Goal: Information Seeking & Learning: Learn about a topic

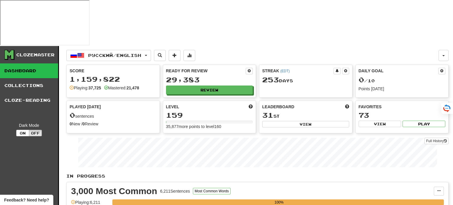
select select "**"
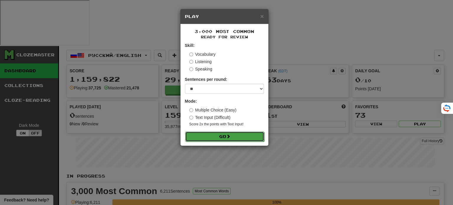
click at [212, 134] on button "Go" at bounding box center [224, 136] width 79 height 10
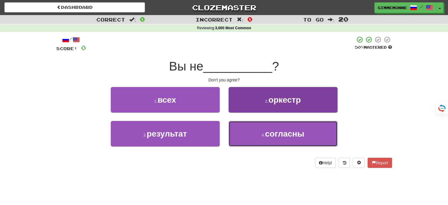
click at [283, 131] on span "согласны" at bounding box center [284, 133] width 39 height 9
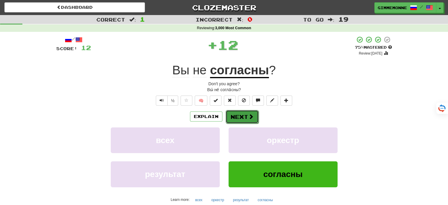
click at [243, 119] on button "Next" at bounding box center [242, 117] width 33 height 14
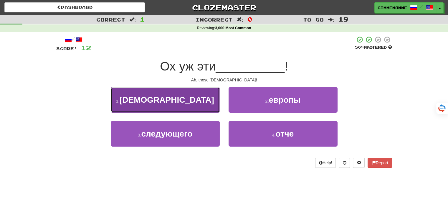
click at [210, 108] on button "1 . русские" at bounding box center [165, 100] width 109 height 26
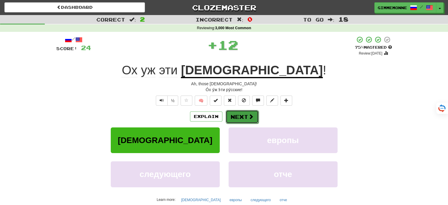
click at [238, 118] on button "Next" at bounding box center [242, 117] width 33 height 14
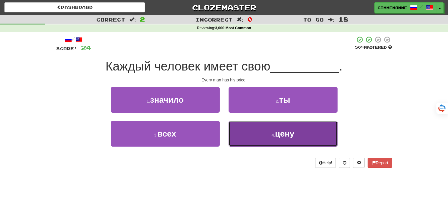
click at [251, 134] on button "4 . цену" at bounding box center [283, 134] width 109 height 26
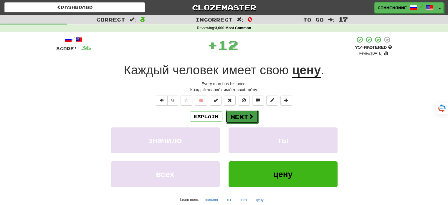
click at [236, 115] on button "Next" at bounding box center [242, 117] width 33 height 14
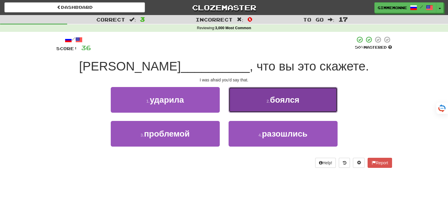
click at [264, 104] on button "2 . боялся" at bounding box center [283, 100] width 109 height 26
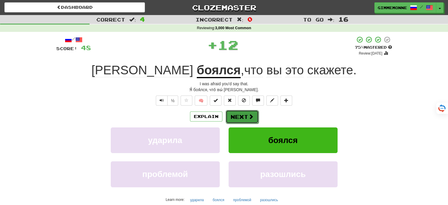
click at [234, 118] on button "Next" at bounding box center [242, 117] width 33 height 14
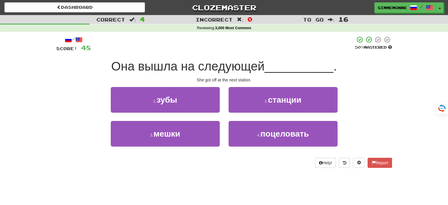
click at [420, 68] on div "Correct : 4 Incorrect : 0 To go : 16 Reviewing : 3,000 Most Common / Score: 48 …" at bounding box center [224, 95] width 448 height 161
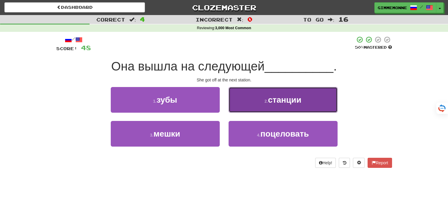
click at [248, 98] on button "2 . станции" at bounding box center [283, 100] width 109 height 26
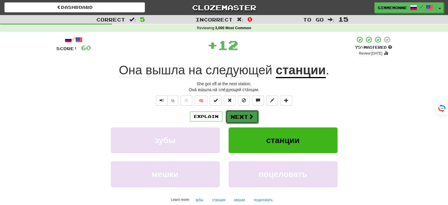
click at [248, 115] on span at bounding box center [250, 116] width 5 height 5
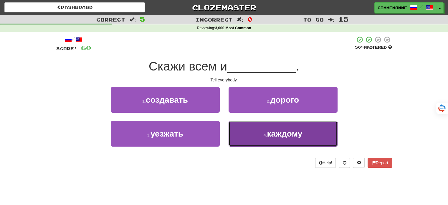
click at [242, 129] on button "4 . каждому" at bounding box center [283, 134] width 109 height 26
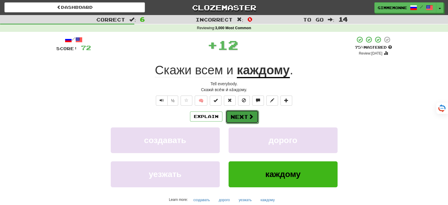
drag, startPoint x: 239, startPoint y: 123, endPoint x: 238, endPoint y: 116, distance: 6.9
click at [238, 116] on button "Next" at bounding box center [242, 117] width 33 height 14
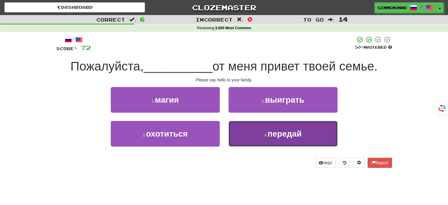
click at [251, 129] on button "4 . передай" at bounding box center [283, 134] width 109 height 26
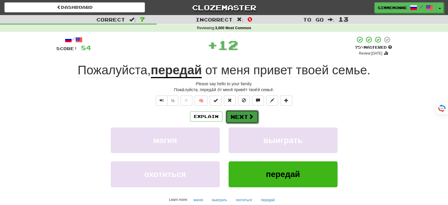
click at [244, 116] on button "Next" at bounding box center [242, 117] width 33 height 14
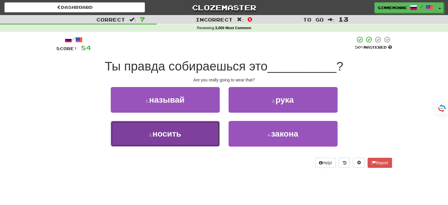
click at [210, 131] on button "3 . носить" at bounding box center [165, 134] width 109 height 26
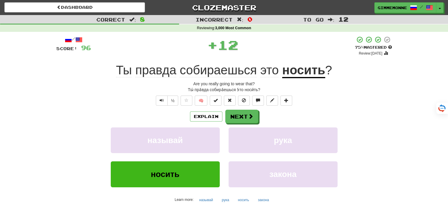
click at [231, 125] on div "Explain Next называй рука носить закона Learn more: называй рука носить закона" at bounding box center [224, 157] width 336 height 95
click at [232, 122] on button "Next" at bounding box center [242, 117] width 33 height 14
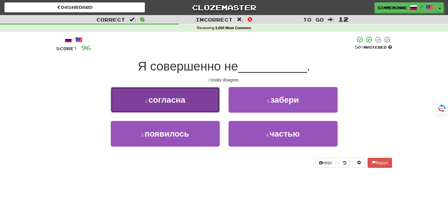
click at [209, 108] on button "1 . согласна" at bounding box center [165, 100] width 109 height 26
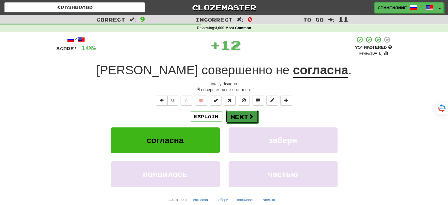
click at [231, 115] on button "Next" at bounding box center [242, 117] width 33 height 14
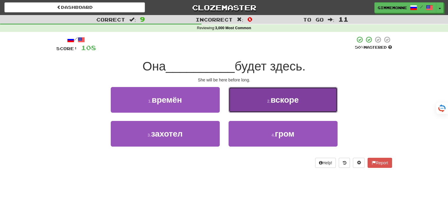
click at [236, 108] on button "2 . вскоре" at bounding box center [283, 100] width 109 height 26
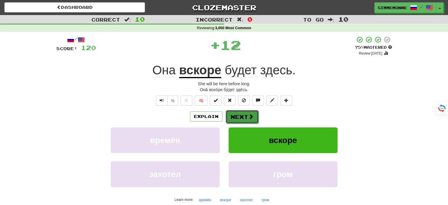
click at [231, 120] on button "Next" at bounding box center [242, 117] width 33 height 14
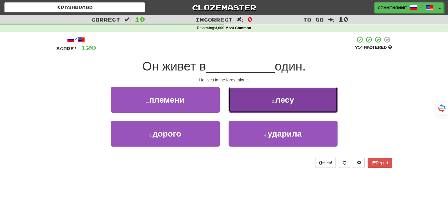
click at [251, 103] on button "2 . лесу" at bounding box center [283, 100] width 109 height 26
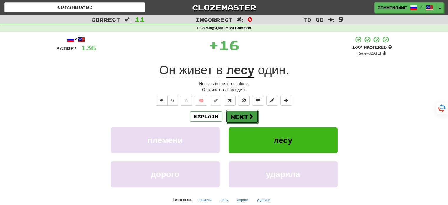
click at [242, 116] on button "Next" at bounding box center [242, 117] width 33 height 14
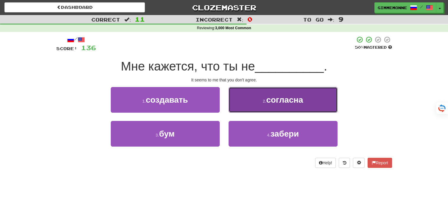
click at [236, 106] on button "2 . согласна" at bounding box center [283, 100] width 109 height 26
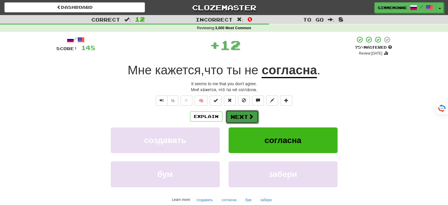
click at [236, 116] on button "Next" at bounding box center [242, 117] width 33 height 14
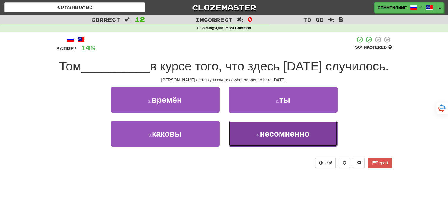
click at [244, 128] on button "4 . несомненно" at bounding box center [283, 134] width 109 height 26
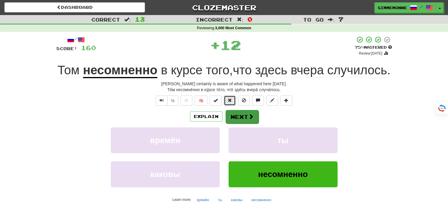
drag, startPoint x: 235, startPoint y: 118, endPoint x: 232, endPoint y: 133, distance: 15.8
click at [232, 133] on div "/ Score: 160 + 12 75 % Mastered Review: 2025-09-14 Том несомненно в курсе того …" at bounding box center [224, 131] width 336 height 191
click at [233, 124] on button "Next" at bounding box center [242, 117] width 33 height 14
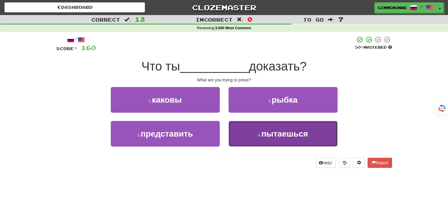
click at [269, 132] on span "пытаешься" at bounding box center [284, 133] width 47 height 9
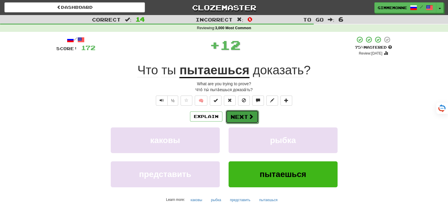
click at [244, 116] on button "Next" at bounding box center [242, 117] width 33 height 14
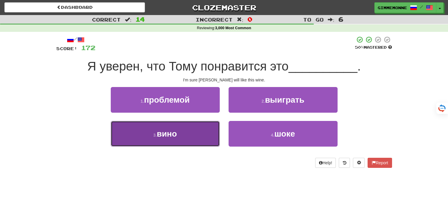
click at [197, 133] on button "3 . вино" at bounding box center [165, 134] width 109 height 26
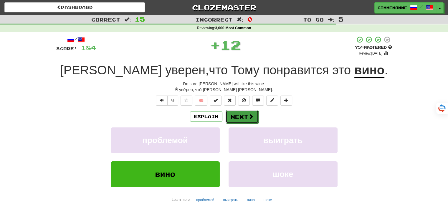
click at [247, 119] on button "Next" at bounding box center [242, 117] width 33 height 14
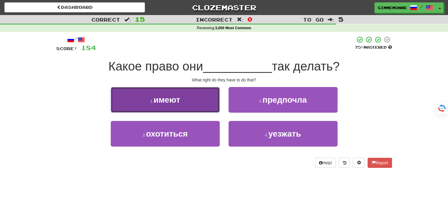
click at [209, 103] on button "1 . имеют" at bounding box center [165, 100] width 109 height 26
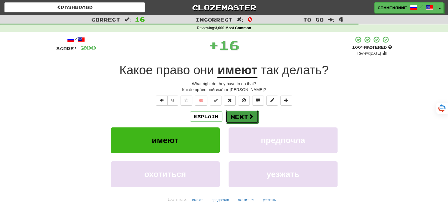
click at [228, 113] on button "Next" at bounding box center [242, 117] width 33 height 14
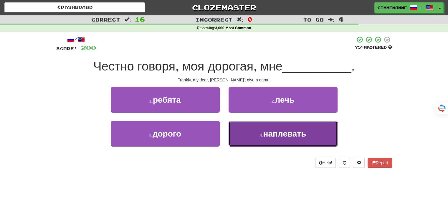
click at [253, 135] on button "4 . наплевать" at bounding box center [283, 134] width 109 height 26
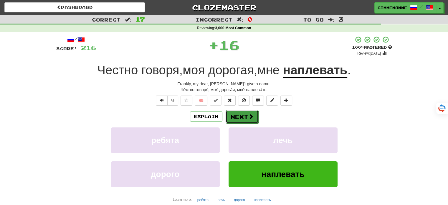
click at [244, 113] on button "Next" at bounding box center [242, 117] width 33 height 14
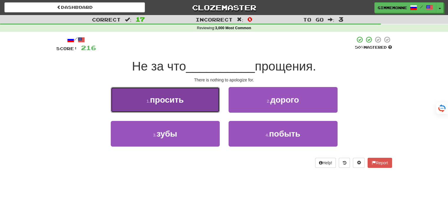
click at [210, 106] on button "1 . просить" at bounding box center [165, 100] width 109 height 26
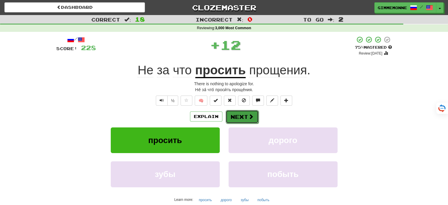
click at [232, 114] on button "Next" at bounding box center [242, 117] width 33 height 14
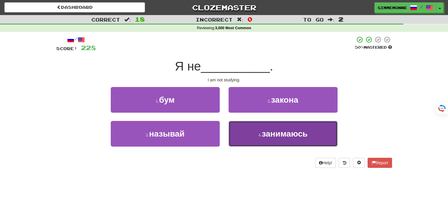
click at [247, 134] on button "4 . занимаюсь" at bounding box center [283, 134] width 109 height 26
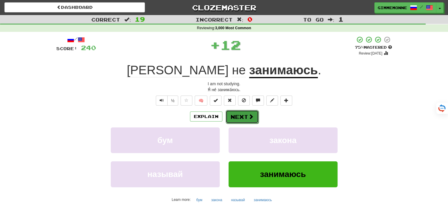
click at [242, 120] on button "Next" at bounding box center [242, 117] width 33 height 14
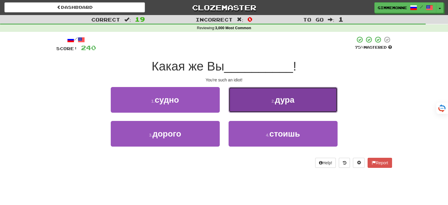
click at [265, 104] on button "2 . дура" at bounding box center [283, 100] width 109 height 26
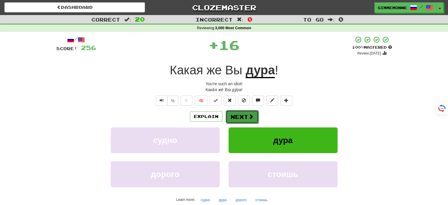
click at [246, 115] on button "Next" at bounding box center [242, 117] width 33 height 14
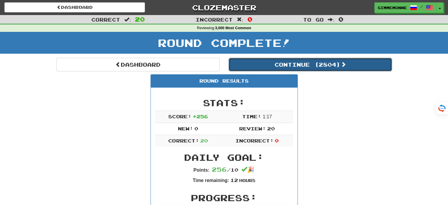
click at [251, 66] on button "Continue ( 2804 )" at bounding box center [311, 65] width 164 height 14
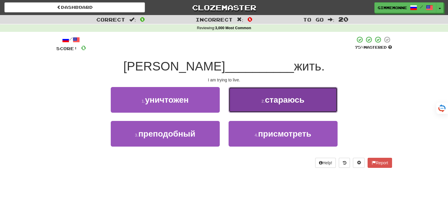
click at [262, 101] on small "2 ." at bounding box center [264, 101] width 4 height 5
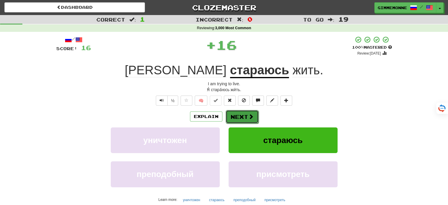
click at [251, 118] on span at bounding box center [250, 116] width 5 height 5
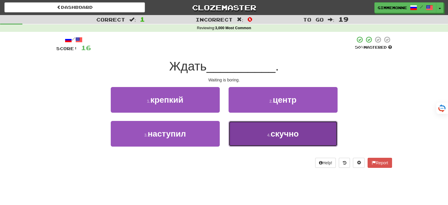
click at [257, 131] on button "4 . скучно" at bounding box center [283, 134] width 109 height 26
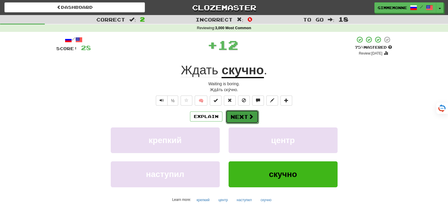
click at [246, 116] on button "Next" at bounding box center [242, 117] width 33 height 14
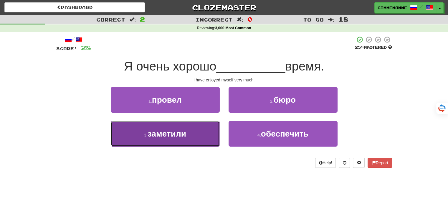
click at [215, 126] on button "3 . заметили" at bounding box center [165, 134] width 109 height 26
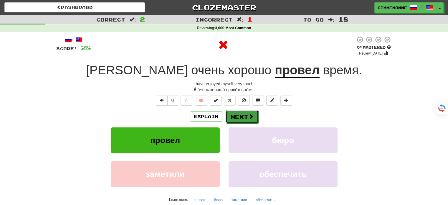
click at [235, 118] on button "Next" at bounding box center [242, 117] width 33 height 14
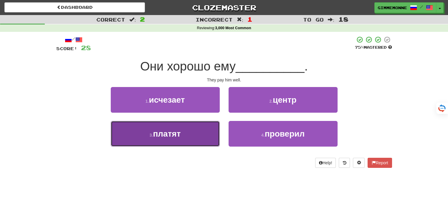
click at [194, 129] on button "3 . платят" at bounding box center [165, 134] width 109 height 26
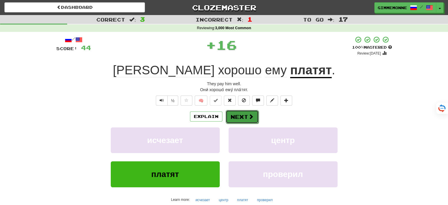
click at [239, 114] on button "Next" at bounding box center [242, 117] width 33 height 14
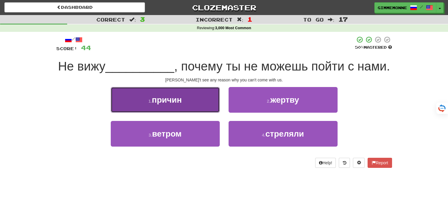
click at [208, 105] on button "1 . причин" at bounding box center [165, 100] width 109 height 26
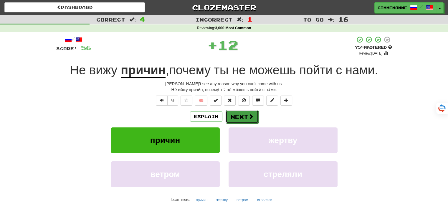
click at [235, 112] on button "Next" at bounding box center [242, 117] width 33 height 14
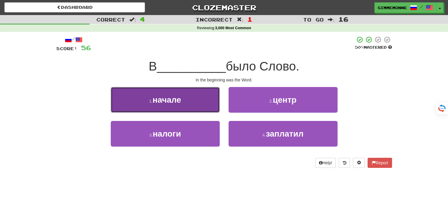
click at [209, 106] on button "1 . начале" at bounding box center [165, 100] width 109 height 26
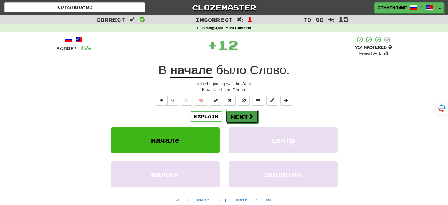
click at [231, 114] on button "Next" at bounding box center [242, 117] width 33 height 14
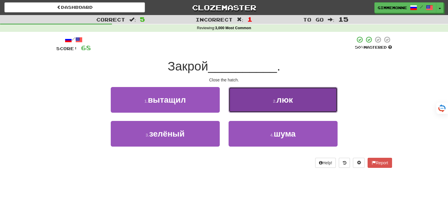
click at [247, 105] on button "2 . люк" at bounding box center [283, 100] width 109 height 26
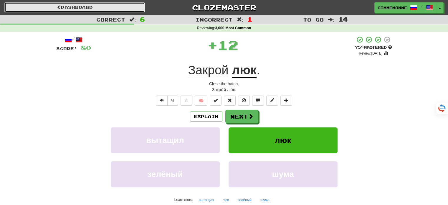
click at [107, 8] on link "Dashboard" at bounding box center [74, 7] width 141 height 10
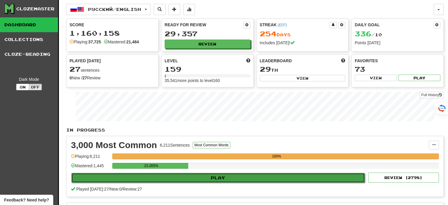
click at [343, 178] on button "Play" at bounding box center [218, 178] width 294 height 10
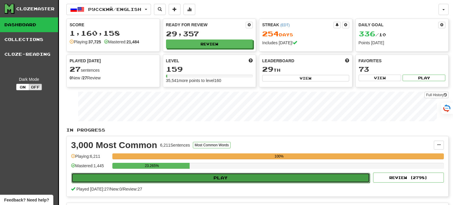
select select "**"
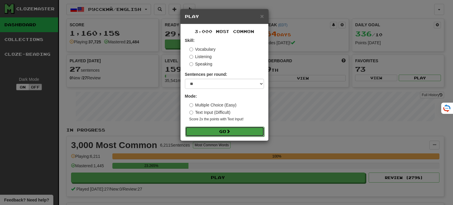
click at [237, 127] on button "Go" at bounding box center [224, 131] width 79 height 10
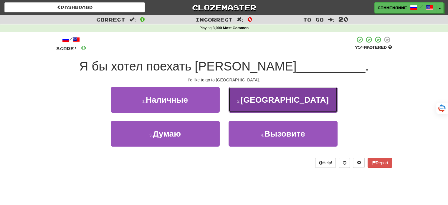
click at [246, 101] on button "2 . [GEOGRAPHIC_DATA]" at bounding box center [283, 100] width 109 height 26
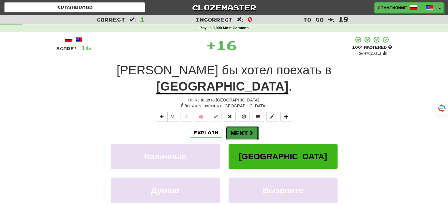
click at [239, 126] on button "Next" at bounding box center [242, 133] width 33 height 14
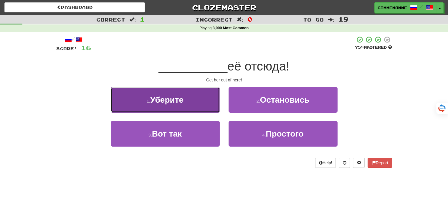
click at [208, 102] on button "1 . Уберите" at bounding box center [165, 100] width 109 height 26
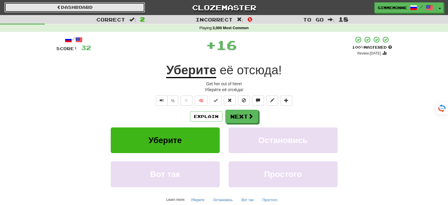
click at [123, 9] on link "Dashboard" at bounding box center [74, 7] width 141 height 10
